Goal: Navigation & Orientation: Find specific page/section

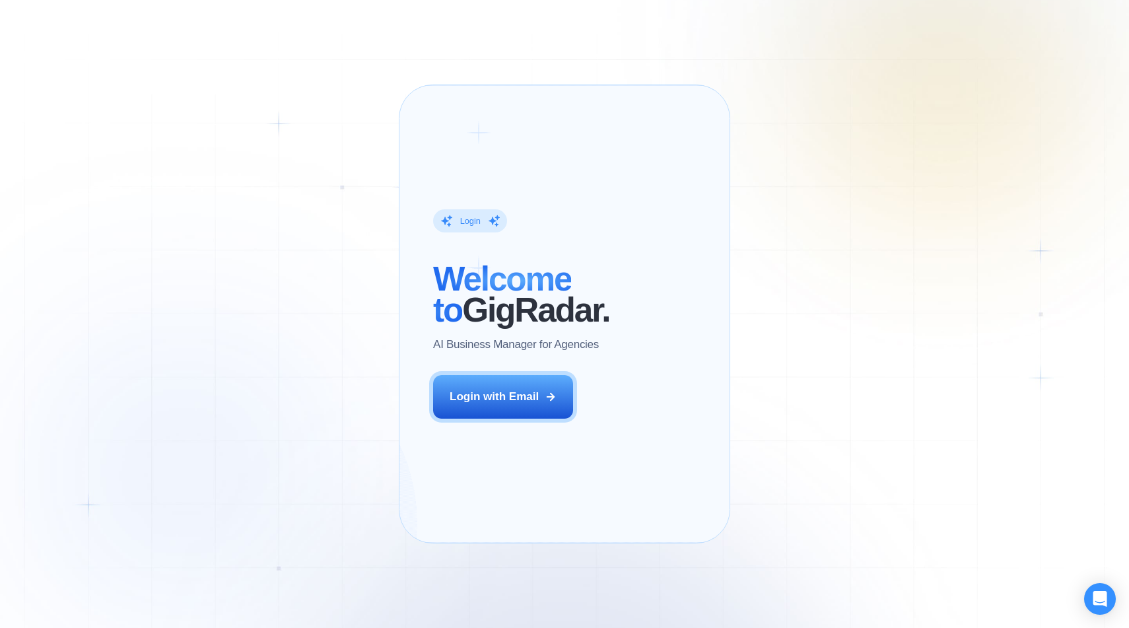
click at [613, 42] on div "Login ‍ Welcome to GigRadar. AI Business Manager for Agencies Login with Email …" at bounding box center [564, 314] width 1129 height 628
drag, startPoint x: 613, startPoint y: 42, endPoint x: 613, endPoint y: 506, distance: 464.1
click at [613, 499] on div "Login ‍ Welcome to GigRadar. AI Business Manager for Agencies Login with Email …" at bounding box center [564, 314] width 1129 height 628
click at [638, 506] on div "[PERSON_NAME] CEO Digital Agency Previously, we had a 5% to 7% reply rate on Up…" at bounding box center [715, 412] width 155 height 205
click at [626, 521] on div "The next generation of lead generation. [PERSON_NAME] CEO Digital Agency Previo…" at bounding box center [715, 313] width 178 height 423
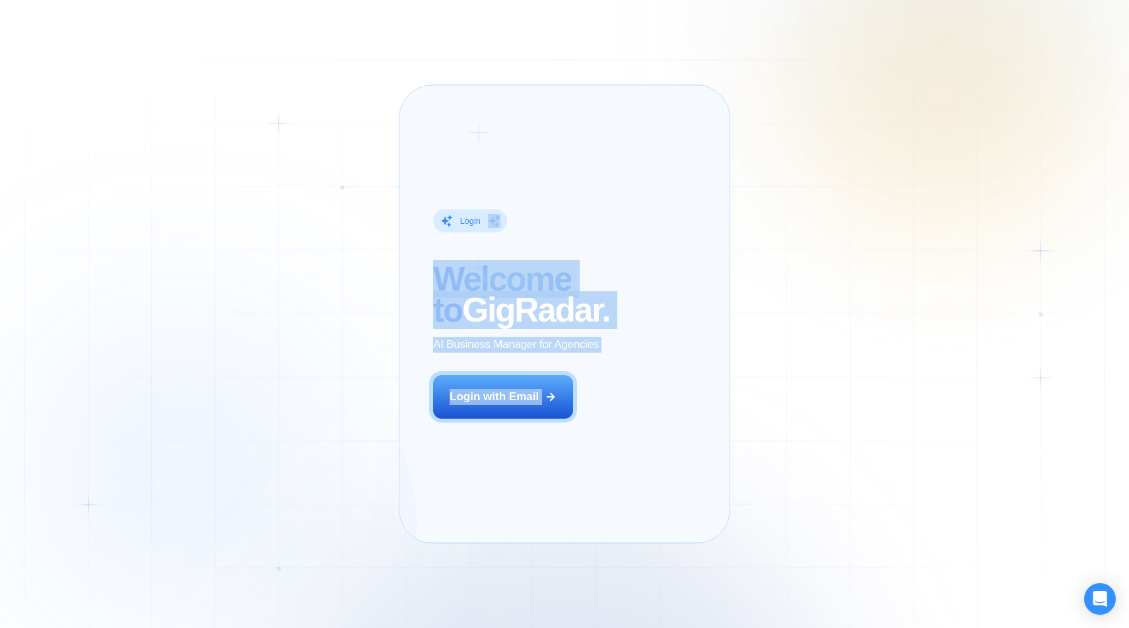
drag, startPoint x: 613, startPoint y: 521, endPoint x: 484, endPoint y: 123, distance: 417.7
click at [484, 126] on div "Login ‍ Welcome to GigRadar. AI Business Manager for Agencies Login with Email …" at bounding box center [564, 313] width 331 height 459
click at [484, 123] on div "Login ‍ Welcome to GigRadar. AI Business Manager for Agencies Login with Email" at bounding box center [521, 313] width 211 height 423
drag, startPoint x: 484, startPoint y: 123, endPoint x: 500, endPoint y: 519, distance: 395.8
click at [496, 509] on div "Login ‍ Welcome to GigRadar. AI Business Manager for Agencies Login with Email" at bounding box center [521, 313] width 211 height 423
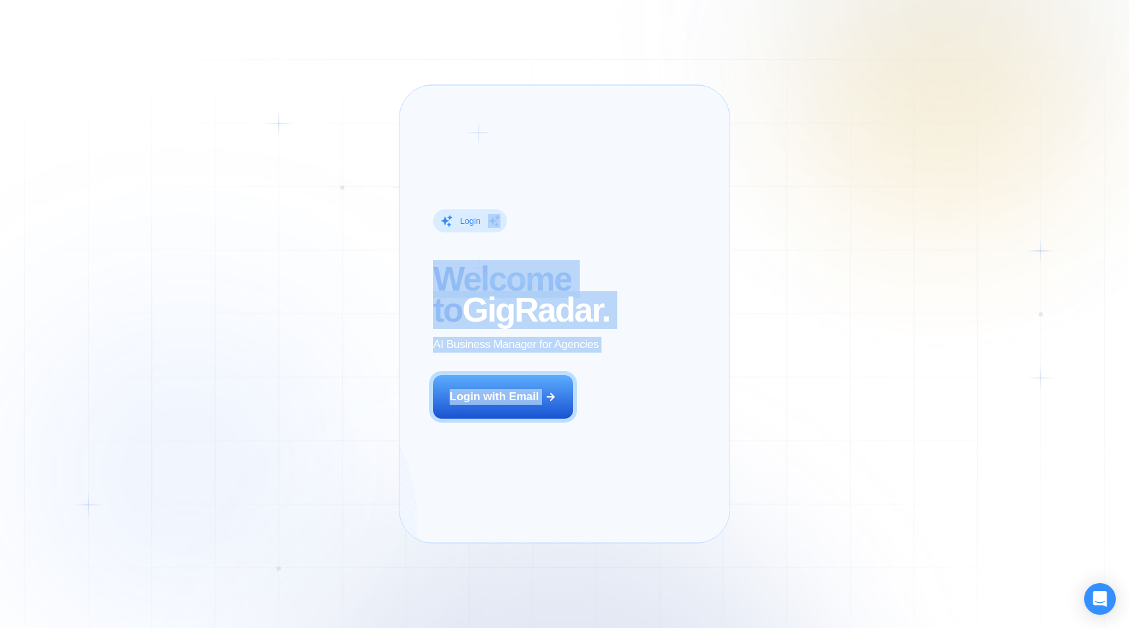
click at [502, 514] on div "Login ‍ Welcome to GigRadar. AI Business Manager for Agencies Login with Email" at bounding box center [521, 313] width 211 height 423
drag, startPoint x: 338, startPoint y: 142, endPoint x: 654, endPoint y: 454, distance: 443.9
click at [652, 451] on div "Login ‍ Welcome to GigRadar. AI Business Manager for Agencies Login with Email …" at bounding box center [564, 314] width 1129 height 628
click at [655, 454] on p "Previously, we had a 5% to 7% reply rate on Upwork, but now our sales increased…" at bounding box center [715, 435] width 121 height 124
drag, startPoint x: 654, startPoint y: 454, endPoint x: 438, endPoint y: 270, distance: 283.3
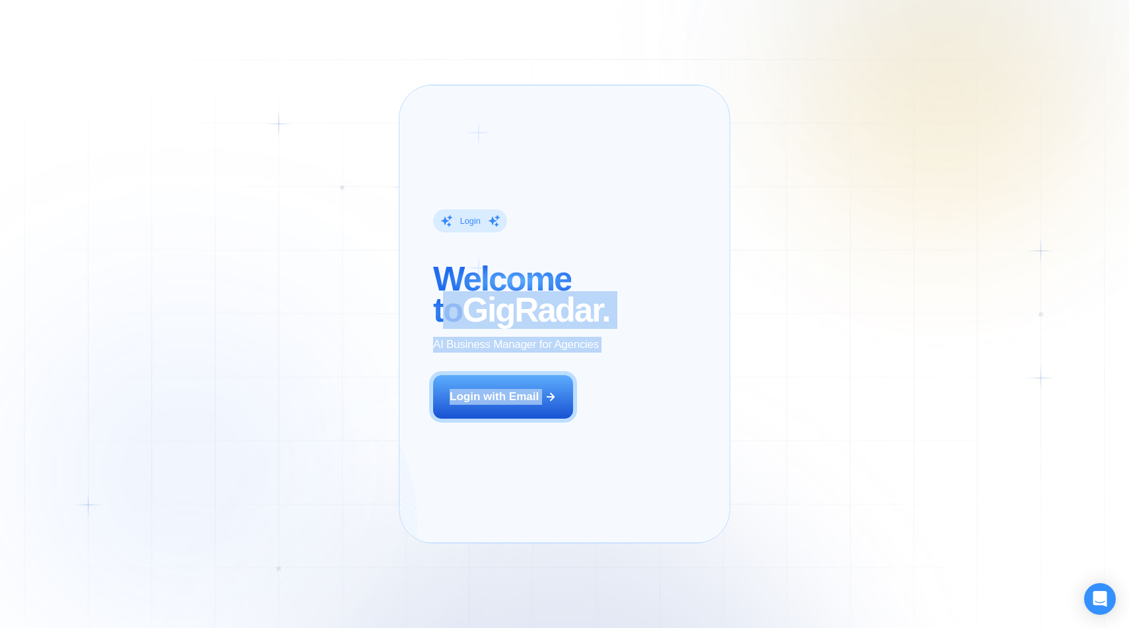
click at [438, 271] on div "Login ‍ Welcome to GigRadar. AI Business Manager for Agencies Login with Email …" at bounding box center [564, 313] width 331 height 459
click at [438, 270] on span "Welcome to" at bounding box center [502, 294] width 138 height 69
drag, startPoint x: 438, startPoint y: 270, endPoint x: 601, endPoint y: 445, distance: 239.1
click at [601, 445] on div "Login ‍ Welcome to GigRadar. AI Business Manager for Agencies Login with Email …" at bounding box center [564, 313] width 331 height 459
click at [626, 445] on div "The next generation of lead generation. [PERSON_NAME] CEO Digital Agency Previo…" at bounding box center [715, 313] width 178 height 423
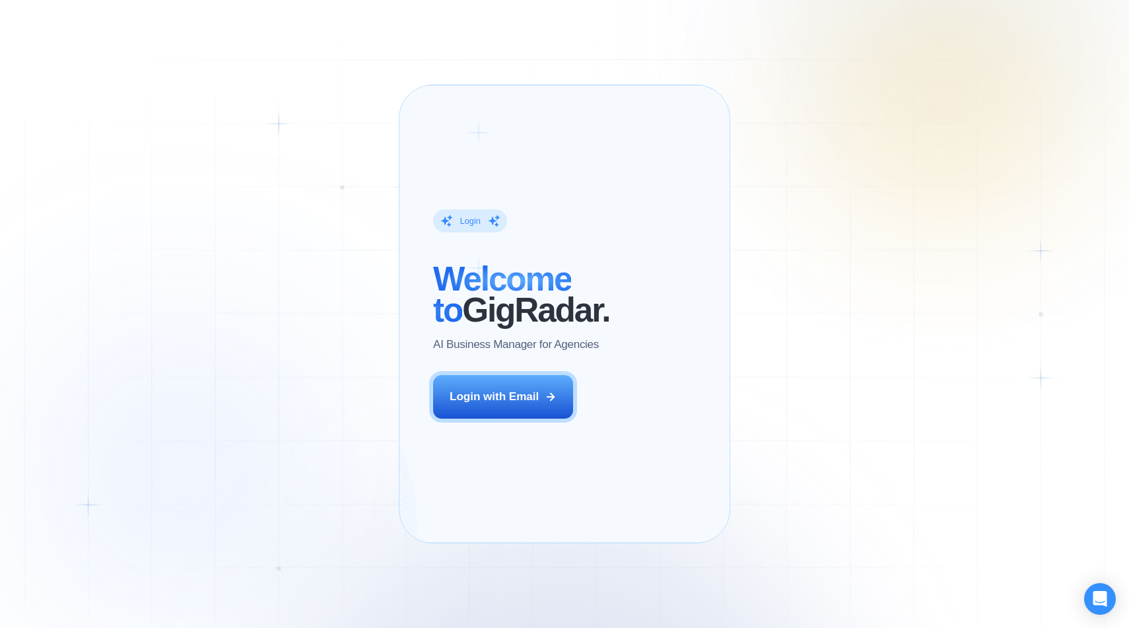
click at [626, 449] on div "The next generation of lead generation. [PERSON_NAME] CEO Digital Agency Previo…" at bounding box center [715, 313] width 178 height 423
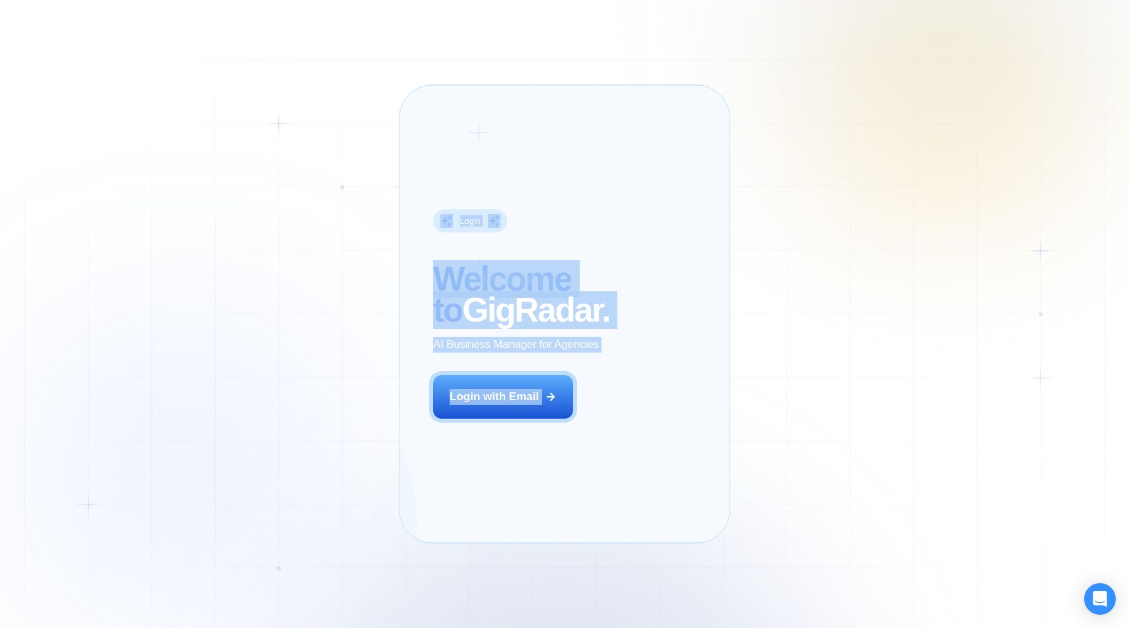
drag, startPoint x: 603, startPoint y: 450, endPoint x: 337, endPoint y: 121, distance: 422.8
click at [337, 128] on div "Login ‍ Welcome to GigRadar. AI Business Manager for Agencies Login with Email …" at bounding box center [564, 314] width 1129 height 628
click at [337, 121] on div "Login ‍ Welcome to GigRadar. AI Business Manager for Agencies Login with Email …" at bounding box center [564, 314] width 1129 height 628
drag, startPoint x: 337, startPoint y: 121, endPoint x: 595, endPoint y: 422, distance: 396.5
click at [595, 422] on div "Login ‍ Welcome to GigRadar. AI Business Manager for Agencies Login with Email …" at bounding box center [564, 314] width 1129 height 628
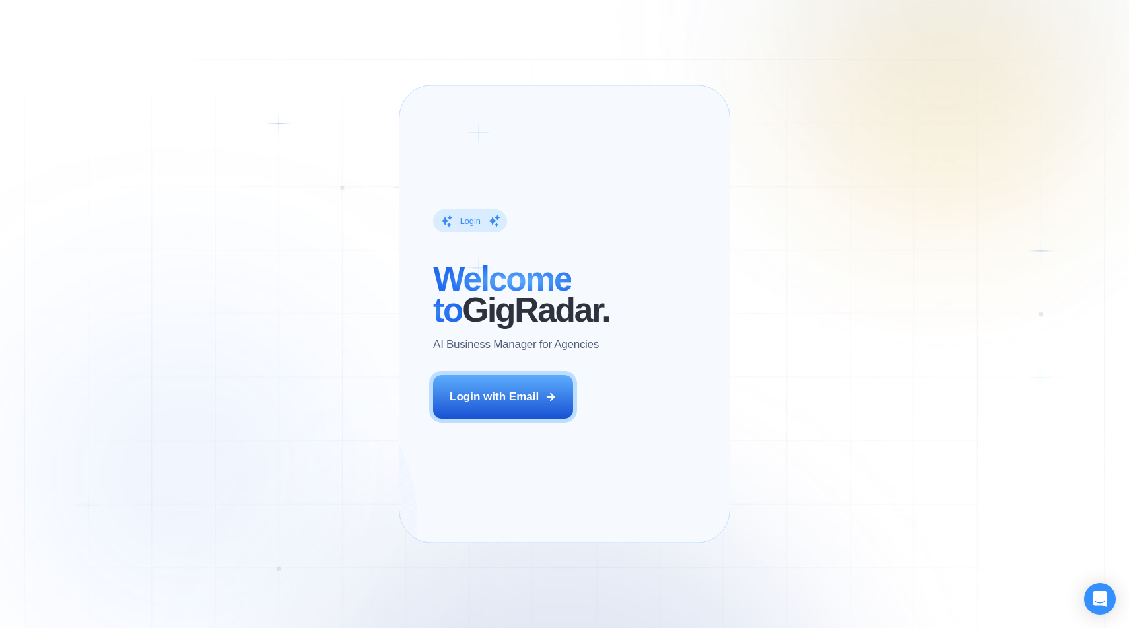
click at [638, 457] on div "[PERSON_NAME] CEO Digital Agency Previously, we had a 5% to 7% reply rate on Up…" at bounding box center [715, 412] width 155 height 205
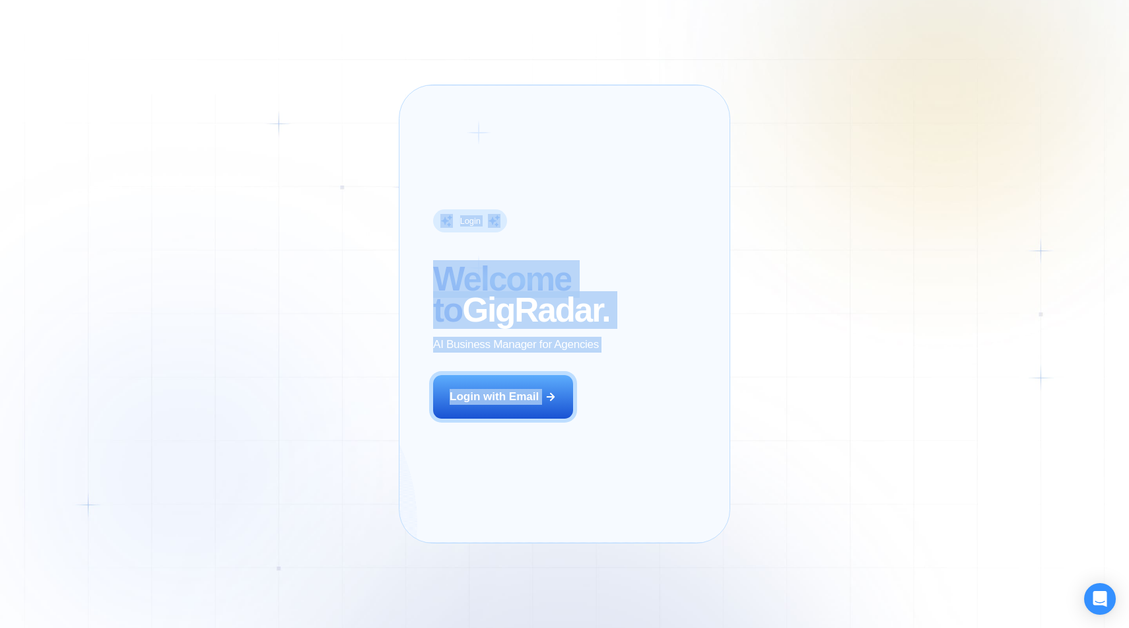
drag, startPoint x: 611, startPoint y: 457, endPoint x: 400, endPoint y: 75, distance: 437.3
click at [403, 83] on div "Login ‍ Welcome to GigRadar. AI Business Manager for Agencies Login with Email …" at bounding box center [564, 314] width 1129 height 628
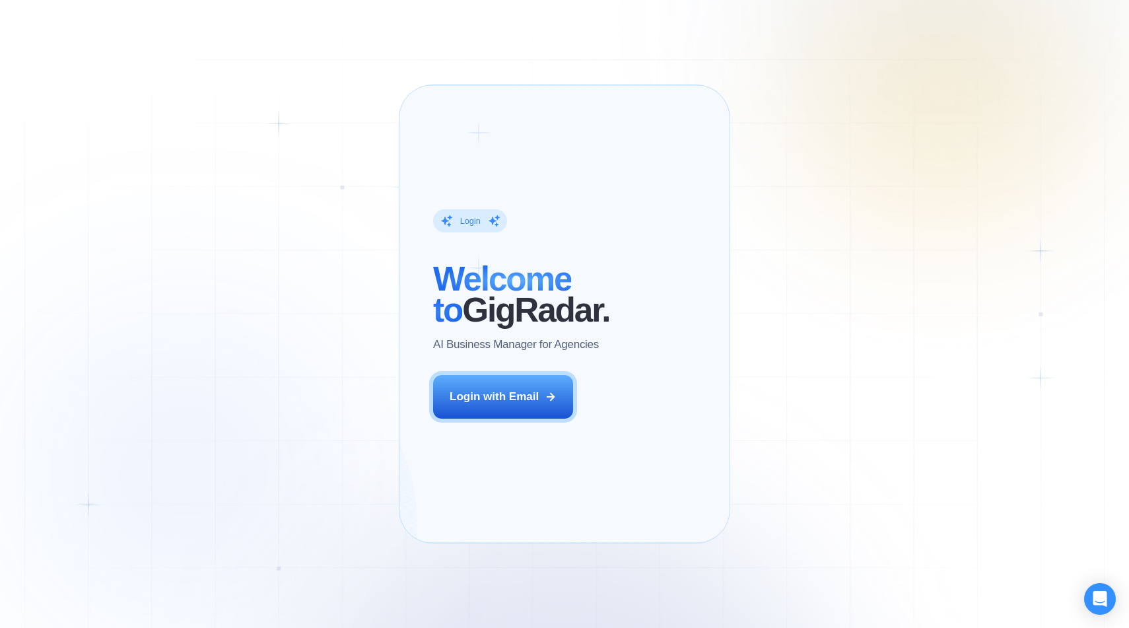
click at [411, 174] on div "Login ‍ Welcome to GigRadar. AI Business Manager for Agencies Login with Email …" at bounding box center [564, 313] width 331 height 459
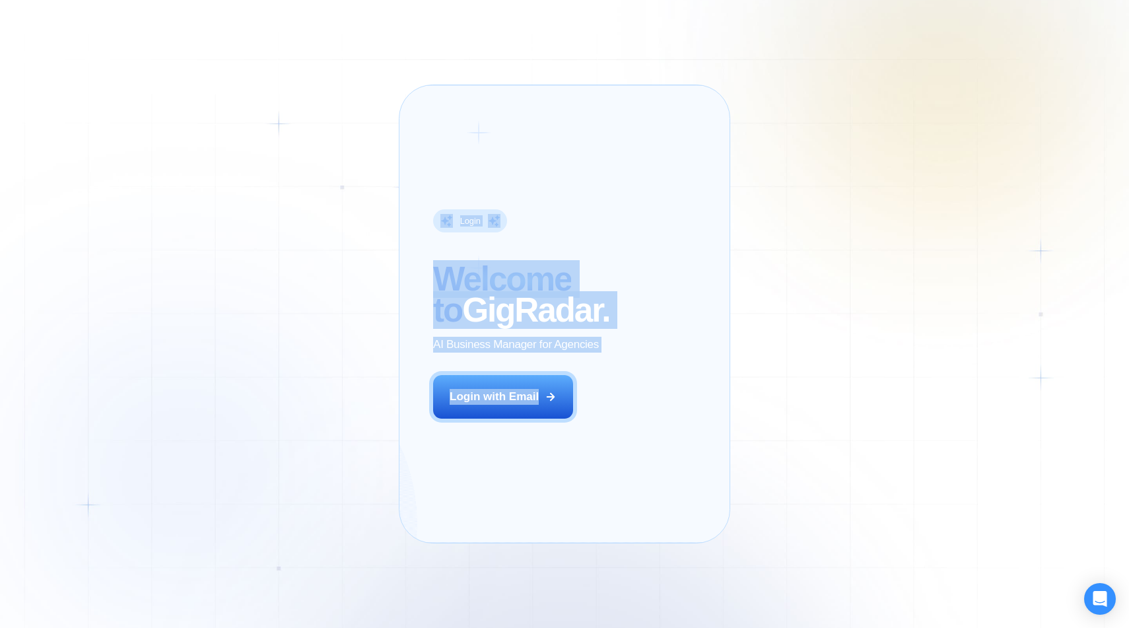
drag, startPoint x: 501, startPoint y: 508, endPoint x: 428, endPoint y: 96, distance: 418.9
click at [428, 96] on div "Login ‍ Welcome to GigRadar. AI Business Manager for Agencies Login with Email …" at bounding box center [564, 313] width 331 height 459
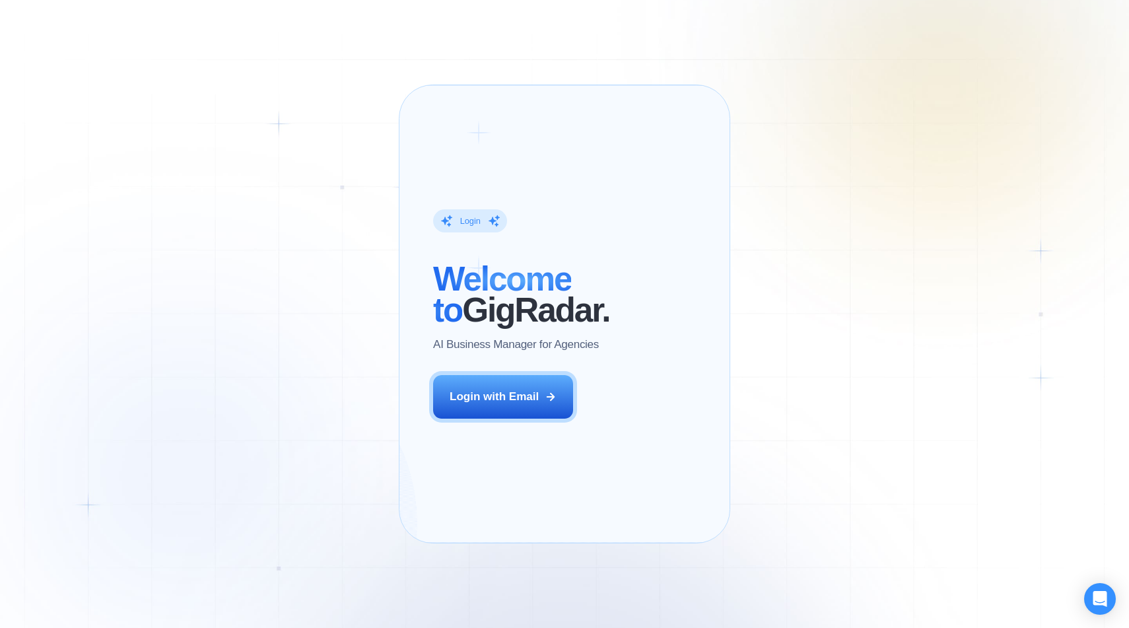
click at [423, 142] on div "Login ‍ Welcome to GigRadar. AI Business Manager for Agencies Login with Email" at bounding box center [521, 313] width 211 height 423
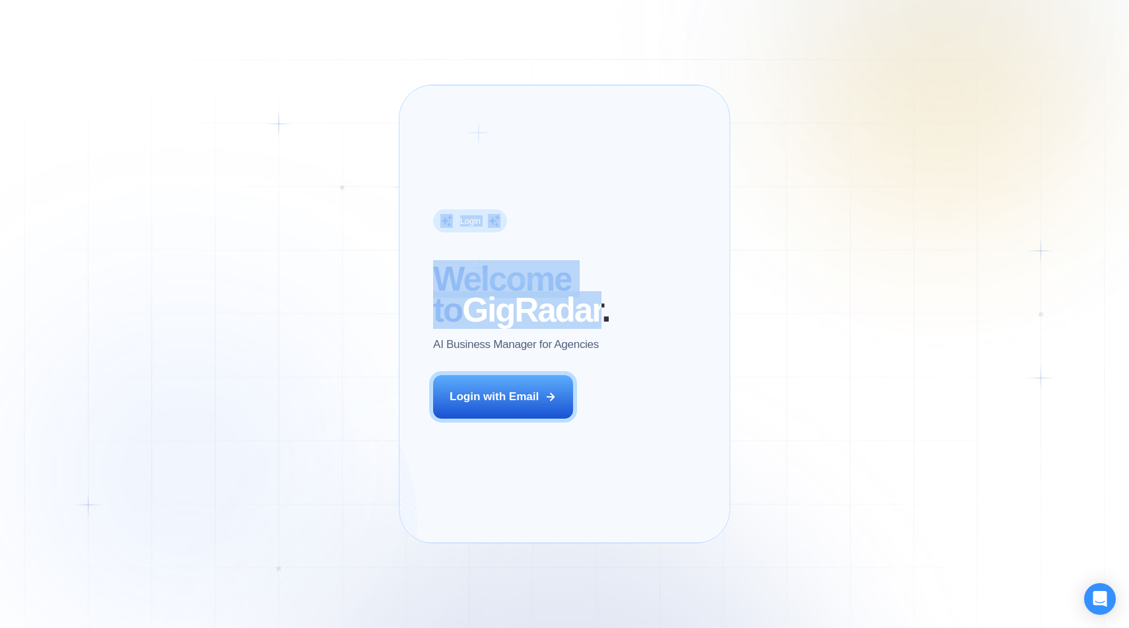
drag, startPoint x: 423, startPoint y: 142, endPoint x: 498, endPoint y: 492, distance: 358.5
click at [496, 479] on div "Login ‍ Welcome to GigRadar. AI Business Manager for Agencies Login with Email" at bounding box center [521, 313] width 211 height 423
click at [498, 492] on div "Login ‍ Welcome to GigRadar. AI Business Manager for Agencies Login with Email" at bounding box center [521, 313] width 211 height 423
drag, startPoint x: 498, startPoint y: 492, endPoint x: 411, endPoint y: 84, distance: 417.9
click at [411, 85] on div "Login ‍ Welcome to GigRadar. AI Business Manager for Agencies Login with Email …" at bounding box center [564, 314] width 1129 height 628
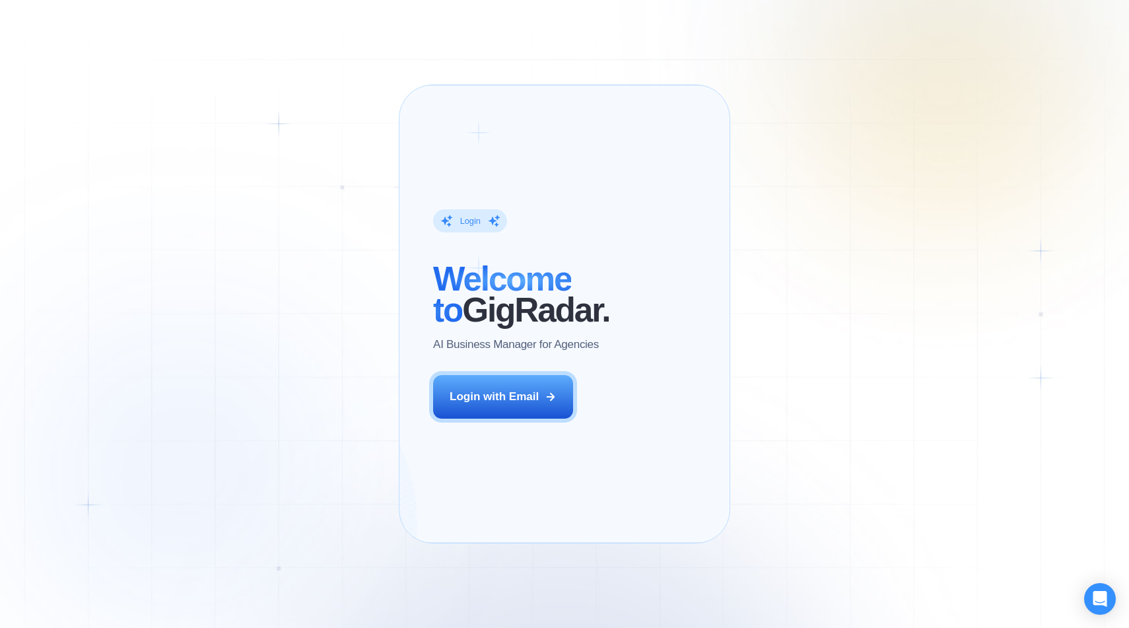
click at [414, 151] on div "Login ‍ Welcome to GigRadar. AI Business Manager for Agencies Login with Email …" at bounding box center [564, 313] width 331 height 459
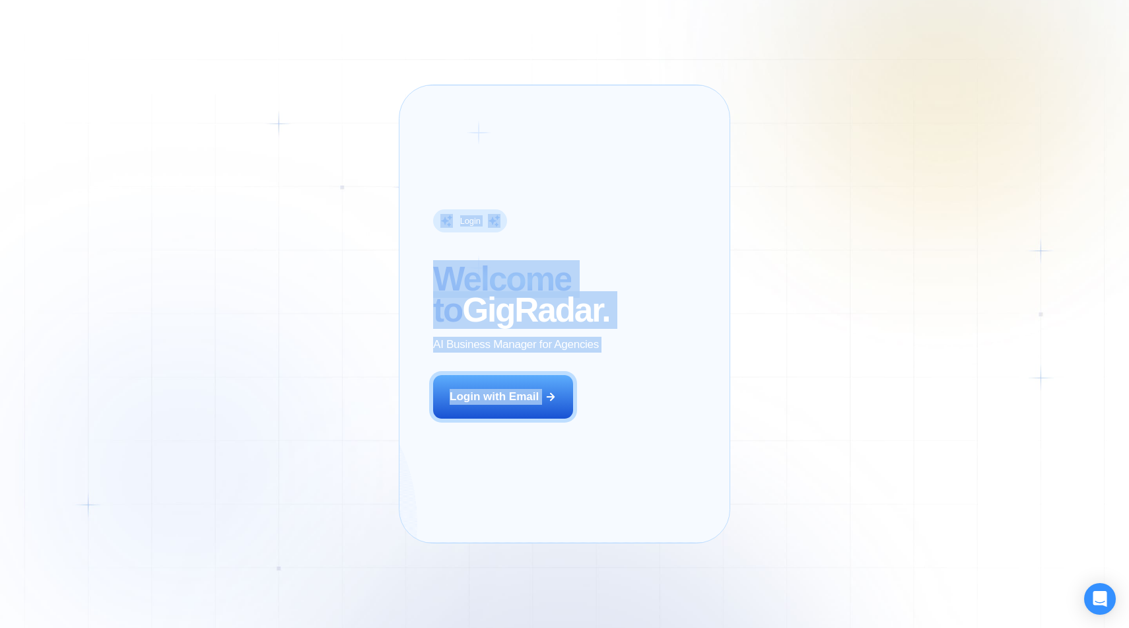
drag, startPoint x: 430, startPoint y: 35, endPoint x: 556, endPoint y: 626, distance: 604.8
click at [556, 627] on div "Login ‍ Welcome to GigRadar. AI Business Manager for Agencies Login with Email …" at bounding box center [564, 314] width 1129 height 628
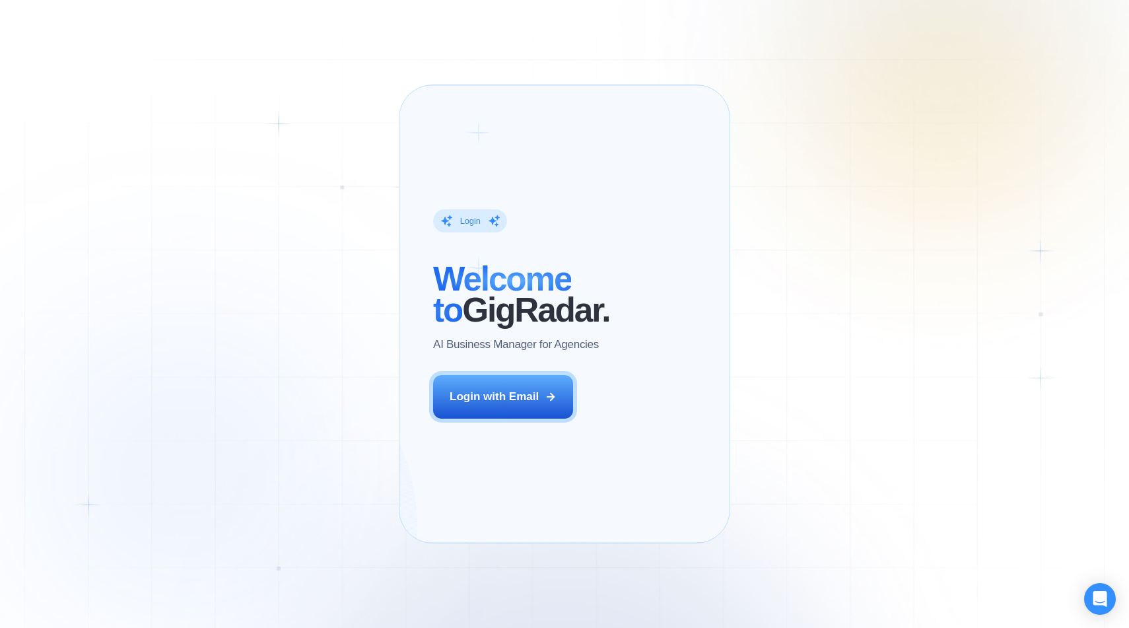
click at [565, 563] on div "Login ‍ Welcome to GigRadar. AI Business Manager for Agencies Login with Email …" at bounding box center [564, 314] width 1129 height 628
drag, startPoint x: 565, startPoint y: 563, endPoint x: 432, endPoint y: 289, distance: 304.4
click at [432, 289] on div "Login ‍ Welcome to GigRadar. AI Business Manager for Agencies Login with Email …" at bounding box center [564, 314] width 1129 height 628
click at [417, 241] on div "Login ‍ Welcome to GigRadar. AI Business Manager for Agencies Login with Email" at bounding box center [521, 313] width 211 height 423
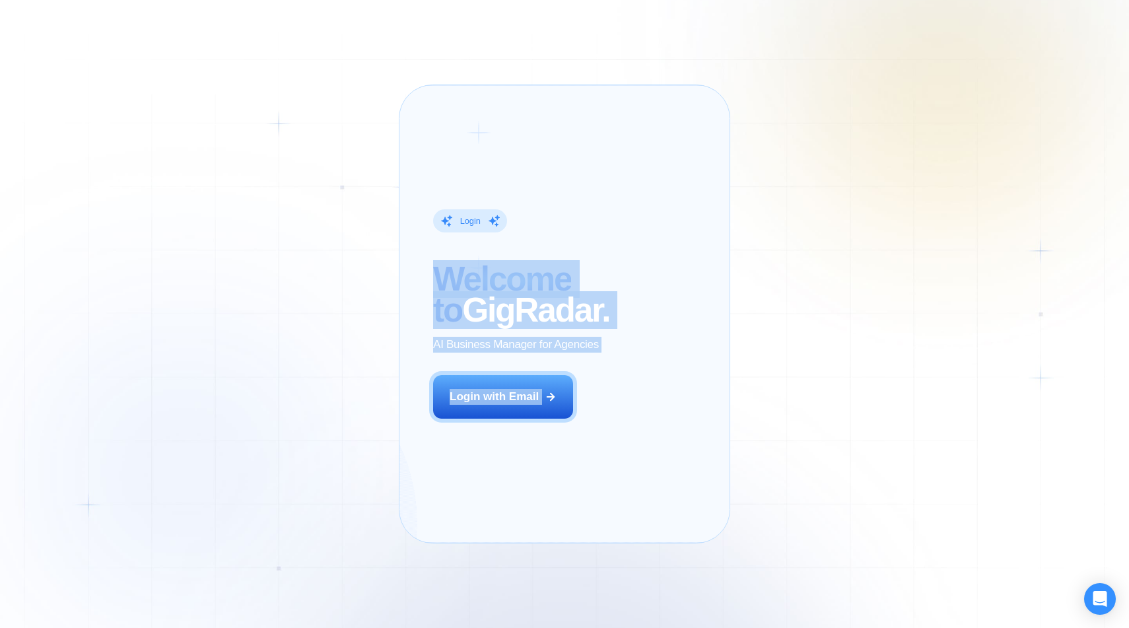
drag, startPoint x: 417, startPoint y: 241, endPoint x: 529, endPoint y: 508, distance: 289.6
click at [529, 508] on div "Login ‍ Welcome to GigRadar. AI Business Manager for Agencies Login with Email" at bounding box center [521, 313] width 211 height 423
drag, startPoint x: 529, startPoint y: 508, endPoint x: 418, endPoint y: 195, distance: 331.6
click at [418, 200] on div "Login ‍ Welcome to GigRadar. AI Business Manager for Agencies Login with Email" at bounding box center [521, 313] width 211 height 423
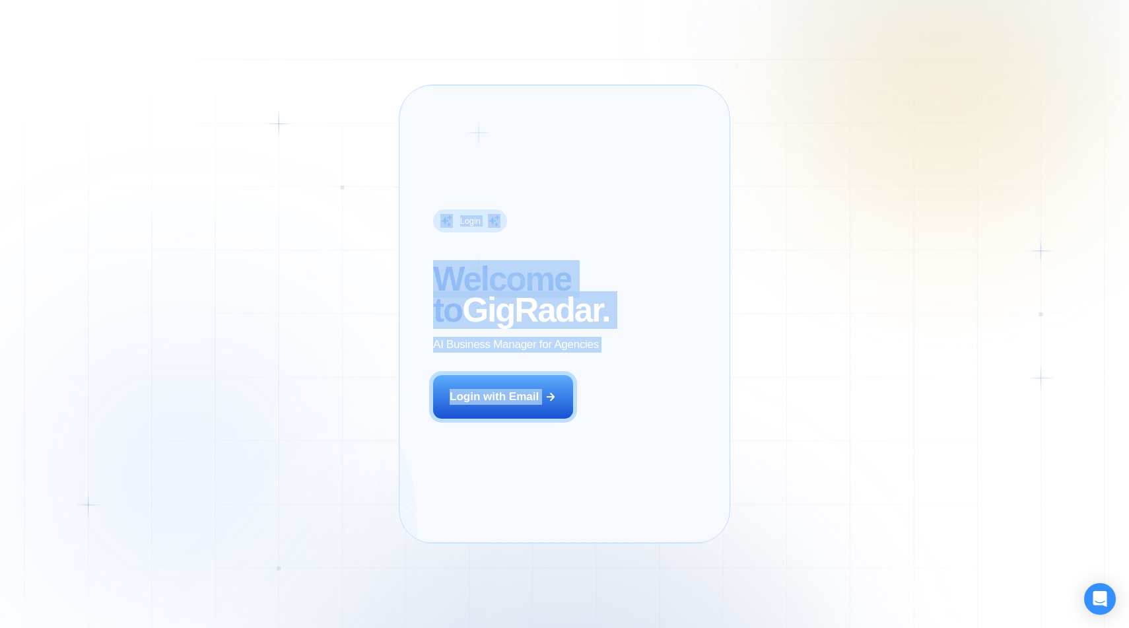
click at [418, 195] on div "Login ‍ Welcome to GigRadar. AI Business Manager for Agencies Login with Email" at bounding box center [521, 313] width 211 height 423
drag, startPoint x: 418, startPoint y: 195, endPoint x: 522, endPoint y: 463, distance: 287.6
click at [522, 461] on div "Login ‍ Welcome to GigRadar. AI Business Manager for Agencies Login with Email" at bounding box center [521, 313] width 211 height 423
click at [522, 463] on div "Login ‍ Welcome to GigRadar. AI Business Manager for Agencies Login with Email" at bounding box center [521, 313] width 211 height 423
drag, startPoint x: 522, startPoint y: 463, endPoint x: 470, endPoint y: 228, distance: 241.4
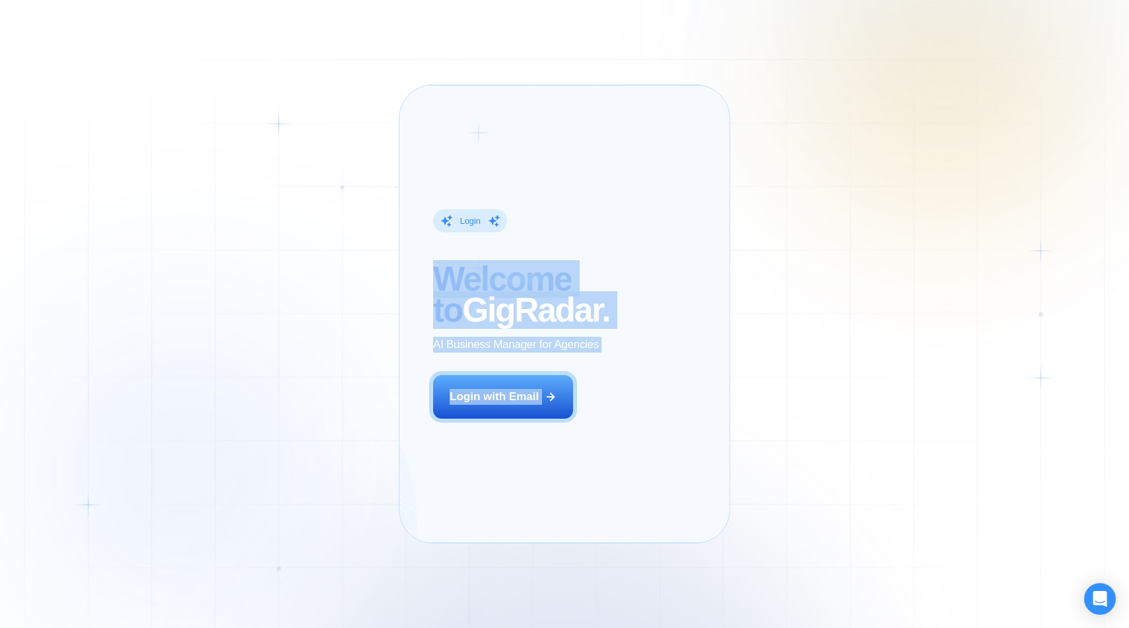
click at [470, 228] on div "Login ‍ Welcome to GigRadar. AI Business Manager for Agencies Login with Email" at bounding box center [521, 313] width 211 height 423
drag, startPoint x: 433, startPoint y: 182, endPoint x: 518, endPoint y: 491, distance: 321.1
click at [520, 491] on div "Login ‍ Welcome to GigRadar. AI Business Manager for Agencies Login with Email" at bounding box center [521, 313] width 211 height 423
click at [518, 491] on div "Login ‍ Welcome to GigRadar. AI Business Manager for Agencies Login with Email" at bounding box center [521, 313] width 211 height 423
drag, startPoint x: 518, startPoint y: 491, endPoint x: 409, endPoint y: 127, distance: 380.3
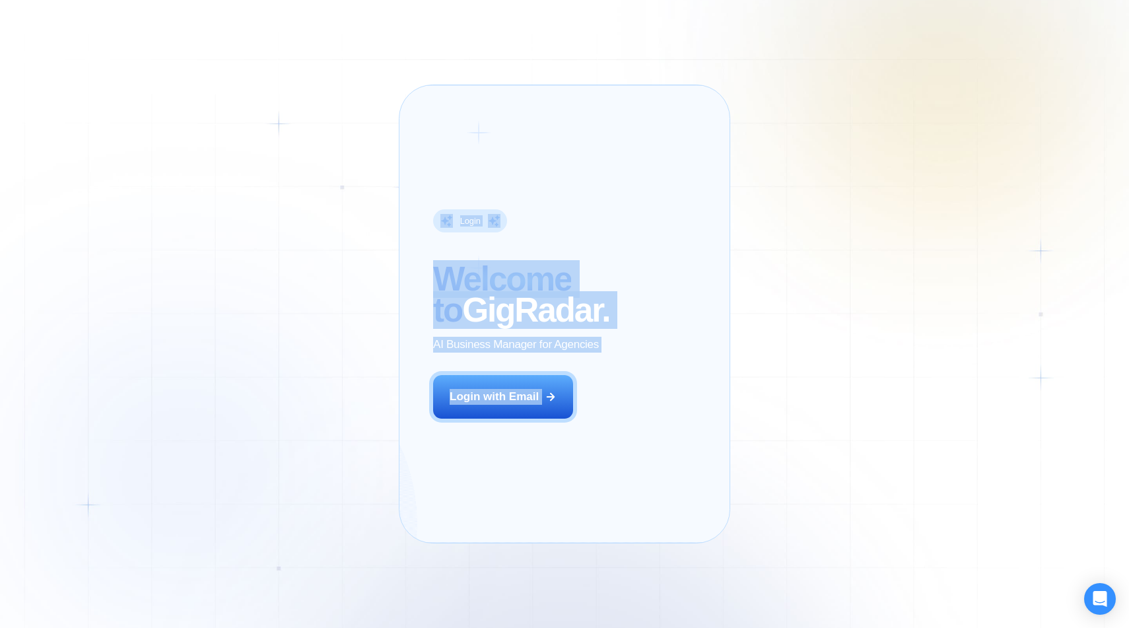
click at [410, 127] on div "Login ‍ Welcome to GigRadar. AI Business Manager for Agencies Login with Email …" at bounding box center [564, 313] width 331 height 459
click at [409, 127] on div "Login ‍ Welcome to GigRadar. AI Business Manager for Agencies Login with Email …" at bounding box center [564, 313] width 331 height 459
drag, startPoint x: 409, startPoint y: 127, endPoint x: 476, endPoint y: 442, distance: 322.5
click at [476, 441] on div "Login ‍ Welcome to GigRadar. AI Business Manager for Agencies Login with Email …" at bounding box center [564, 313] width 331 height 459
click at [476, 442] on div "Login ‍ Welcome to GigRadar. AI Business Manager for Agencies Login with Email" at bounding box center [521, 313] width 211 height 423
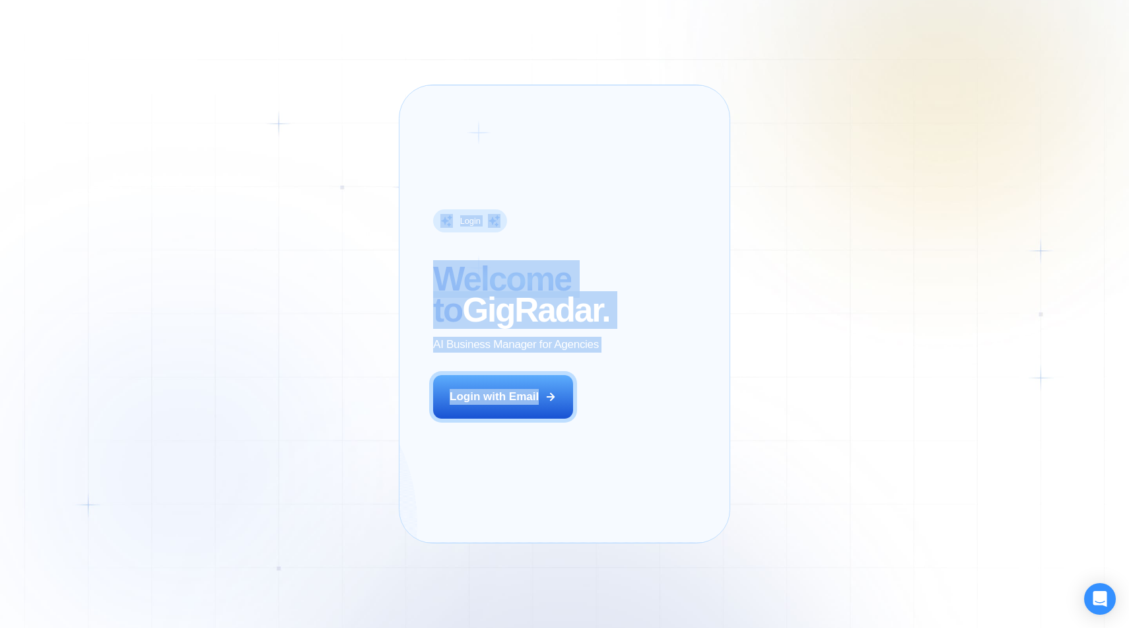
drag, startPoint x: 475, startPoint y: 459, endPoint x: 411, endPoint y: 137, distance: 327.8
click at [411, 139] on div "Login ‍ Welcome to GigRadar. AI Business Manager for Agencies Login with Email …" at bounding box center [564, 313] width 331 height 459
click at [411, 137] on div "Login ‍ Welcome to GigRadar. AI Business Manager for Agencies Login with Email …" at bounding box center [564, 313] width 331 height 459
drag, startPoint x: 411, startPoint y: 137, endPoint x: 500, endPoint y: 536, distance: 408.4
click at [497, 536] on div "Login ‍ Welcome to GigRadar. AI Business Manager for Agencies Login with Email …" at bounding box center [564, 313] width 331 height 459
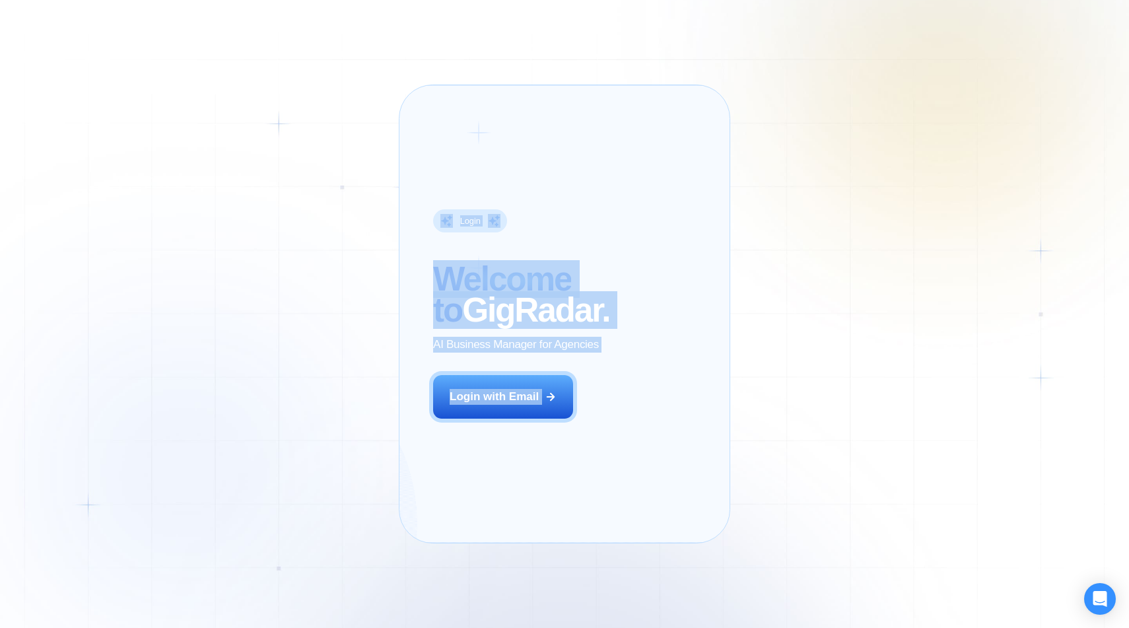
click at [500, 536] on div "Login ‍ Welcome to GigRadar. AI Business Manager for Agencies Login with Email …" at bounding box center [564, 313] width 331 height 459
drag, startPoint x: 500, startPoint y: 536, endPoint x: 402, endPoint y: 163, distance: 385.6
click at [402, 164] on div "Login ‍ Welcome to GigRadar. AI Business Manager for Agencies Login with Email …" at bounding box center [564, 313] width 331 height 459
click at [402, 163] on div "Login ‍ Welcome to GigRadar. AI Business Manager for Agencies Login with Email …" at bounding box center [564, 313] width 331 height 459
drag, startPoint x: 402, startPoint y: 163, endPoint x: 511, endPoint y: 495, distance: 349.5
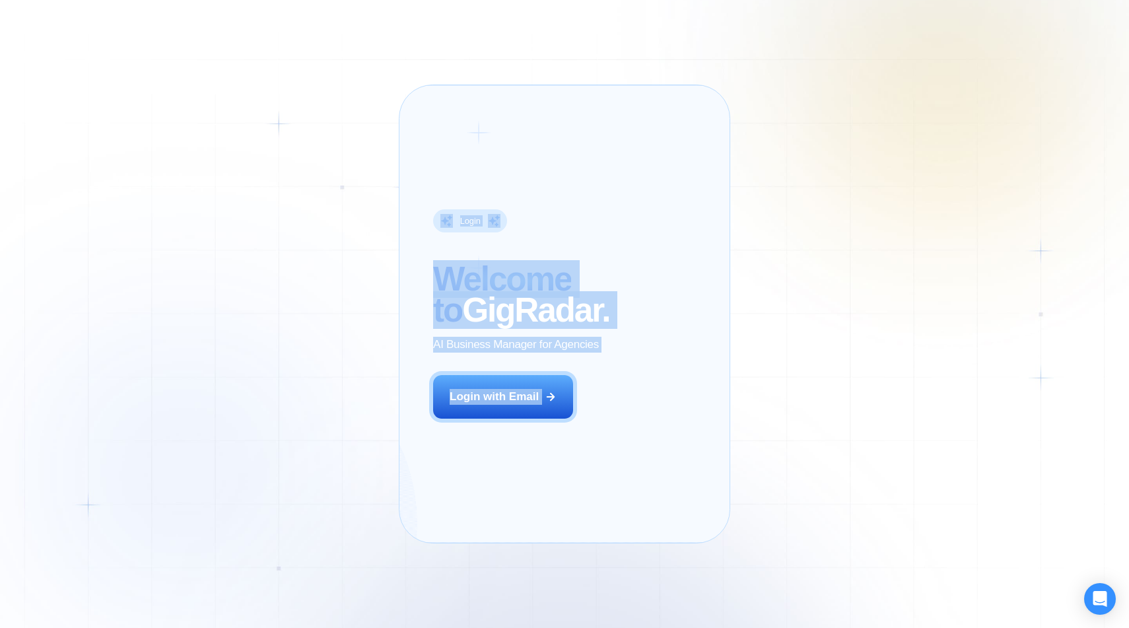
click at [513, 494] on div "Login ‍ Welcome to GigRadar. AI Business Manager for Agencies Login with Email …" at bounding box center [564, 313] width 331 height 459
click at [511, 495] on div "Login ‍ Welcome to GigRadar. AI Business Manager for Agencies Login with Email" at bounding box center [521, 313] width 211 height 423
drag, startPoint x: 511, startPoint y: 495, endPoint x: 418, endPoint y: 170, distance: 337.9
click at [418, 170] on div "Login ‍ Welcome to GigRadar. AI Business Manager for Agencies Login with Email" at bounding box center [521, 313] width 211 height 423
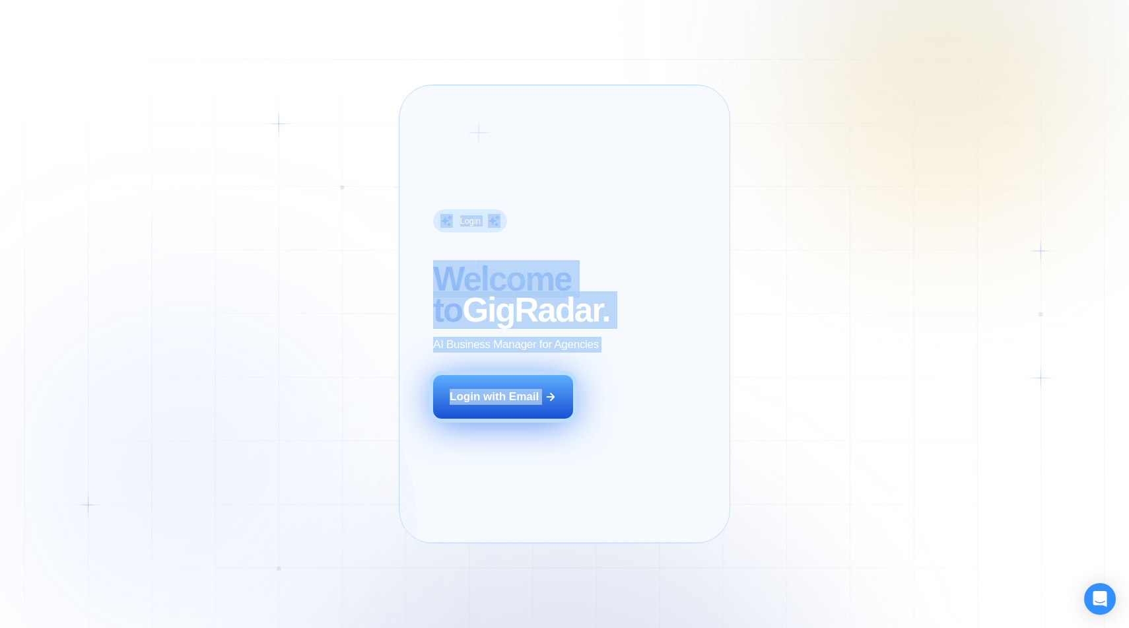
drag, startPoint x: 418, startPoint y: 170, endPoint x: 504, endPoint y: 440, distance: 282.7
click at [504, 439] on div "Login ‍ Welcome to GigRadar. AI Business Manager for Agencies Login with Email" at bounding box center [521, 313] width 211 height 423
drag, startPoint x: 504, startPoint y: 440, endPoint x: 512, endPoint y: 508, distance: 69.1
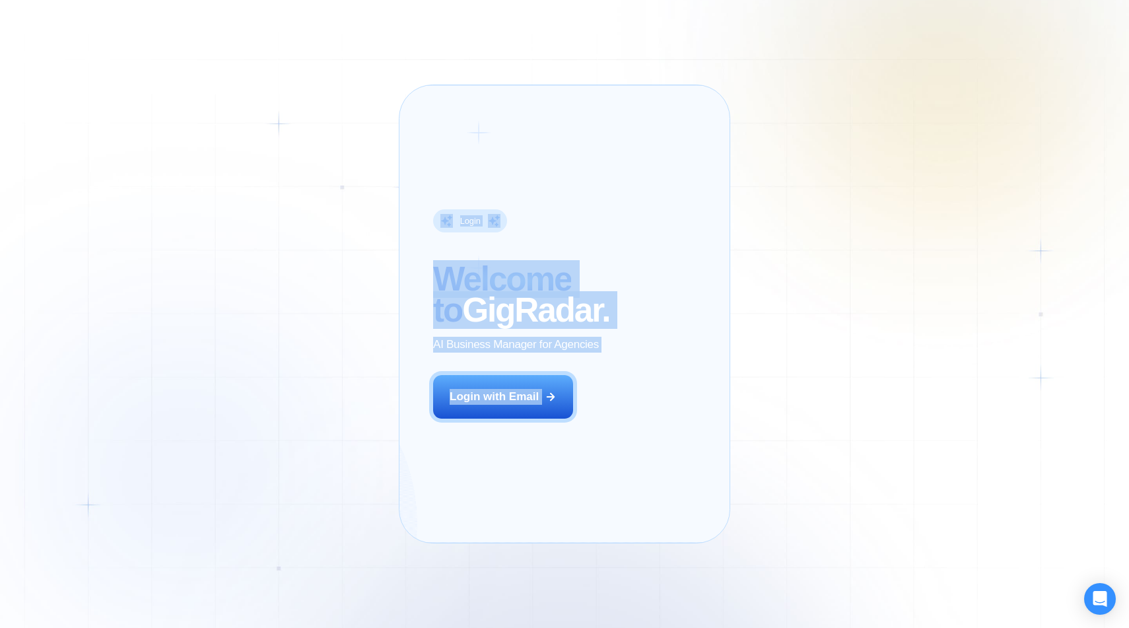
click at [512, 508] on div "Login ‍ Welcome to GigRadar. AI Business Manager for Agencies Login with Email" at bounding box center [521, 313] width 211 height 423
drag, startPoint x: 512, startPoint y: 508, endPoint x: 418, endPoint y: 187, distance: 334.9
click at [418, 188] on div "Login ‍ Welcome to GigRadar. AI Business Manager for Agencies Login with Email" at bounding box center [521, 313] width 211 height 423
click at [418, 187] on div "Login ‍ Welcome to GigRadar. AI Business Manager for Agencies Login with Email" at bounding box center [521, 313] width 211 height 423
drag, startPoint x: 418, startPoint y: 187, endPoint x: 460, endPoint y: 466, distance: 282.4
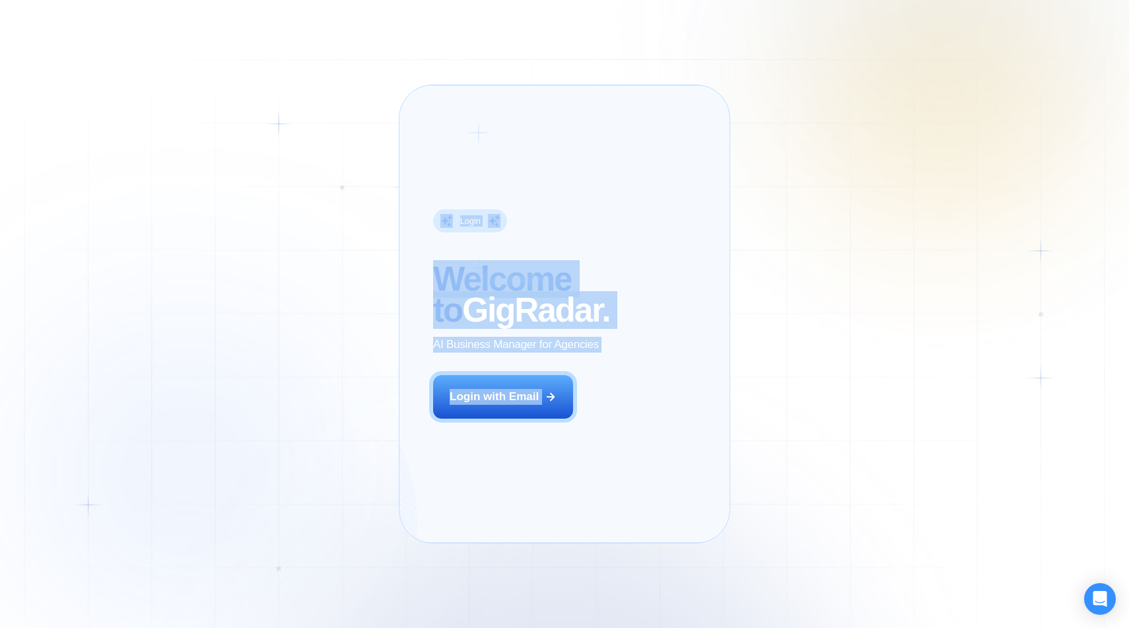
click at [461, 465] on div "Login ‍ Welcome to GigRadar. AI Business Manager for Agencies Login with Email" at bounding box center [521, 313] width 211 height 423
click at [460, 466] on div "Login ‍ Welcome to GigRadar. AI Business Manager for Agencies Login with Email" at bounding box center [521, 313] width 211 height 423
